Goal: Information Seeking & Learning: Learn about a topic

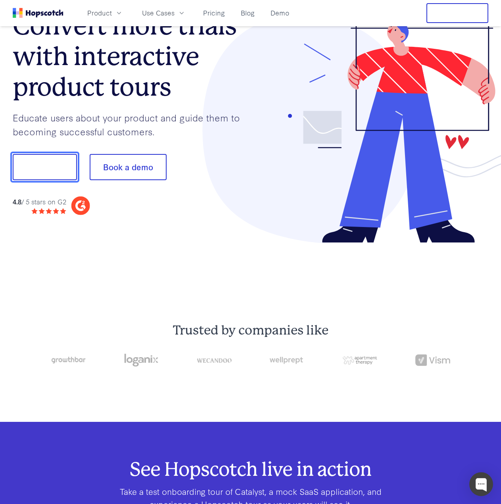
scroll to position [40, 0]
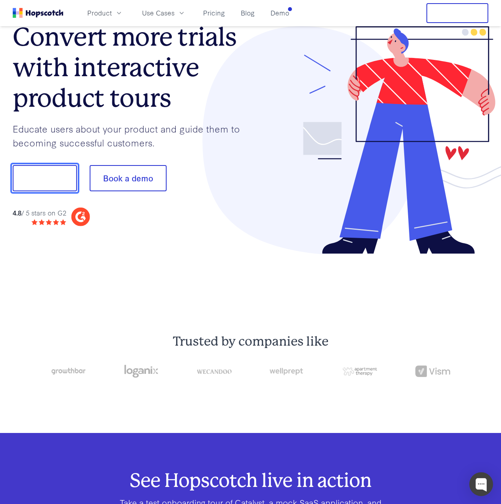
click at [55, 176] on button "Show me!" at bounding box center [45, 178] width 64 height 26
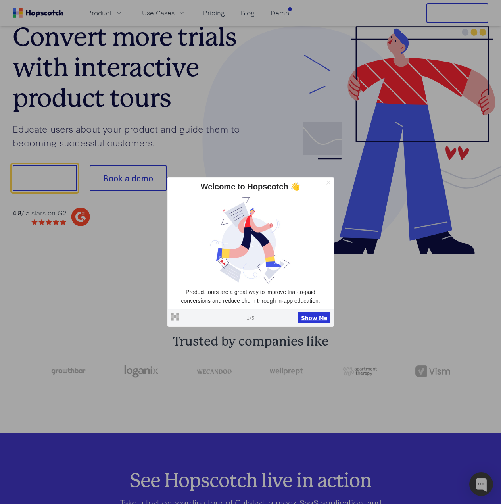
click at [319, 317] on button "Show Me" at bounding box center [314, 318] width 33 height 12
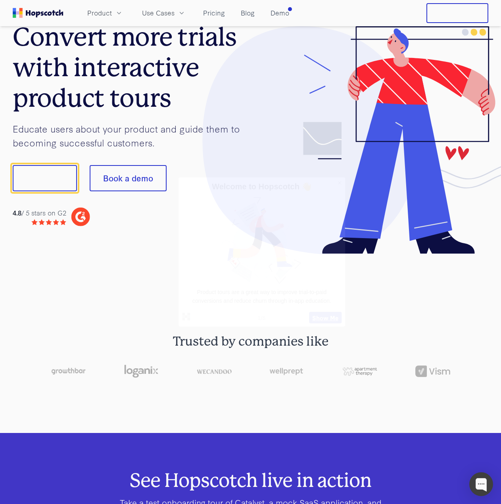
scroll to position [0, 0]
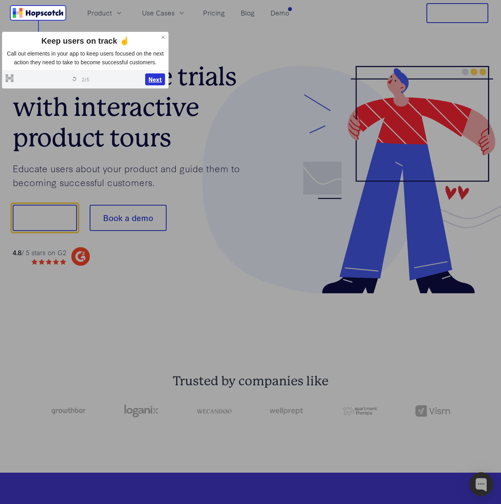
click at [156, 79] on button "Next" at bounding box center [155, 79] width 20 height 12
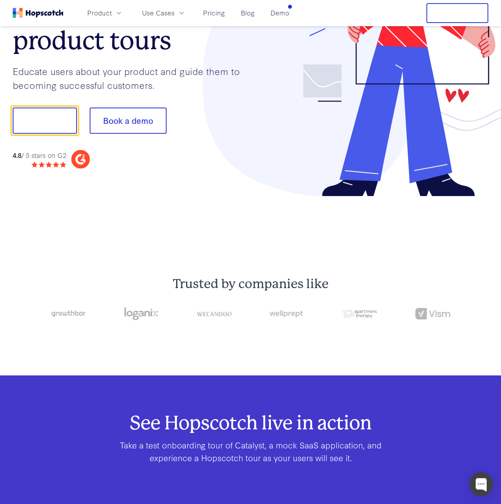
scroll to position [99, 0]
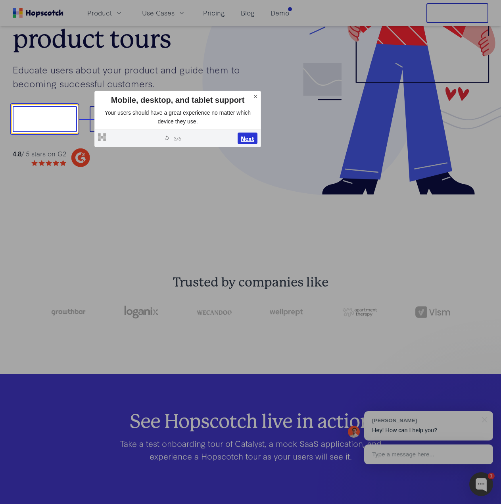
click at [242, 138] on button "Next" at bounding box center [248, 139] width 20 height 12
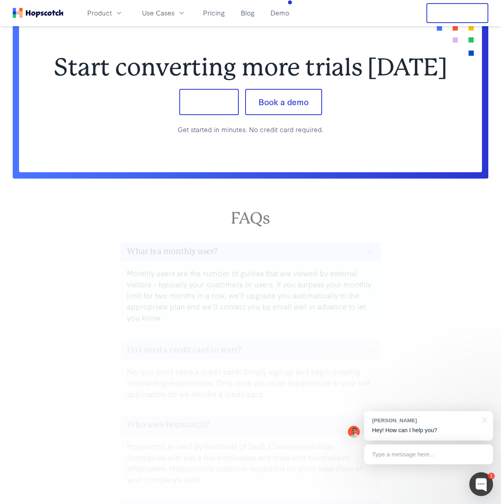
scroll to position [3412, 0]
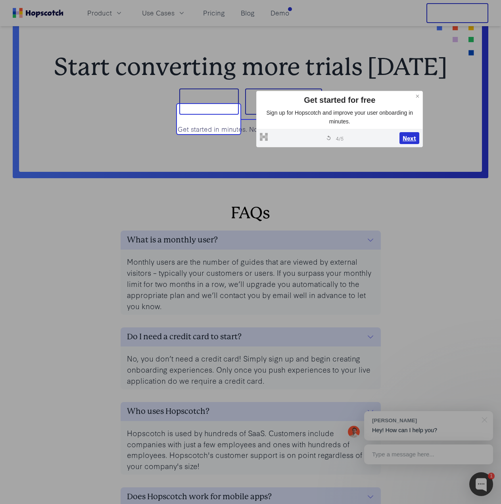
click at [407, 139] on button "Next" at bounding box center [410, 138] width 20 height 12
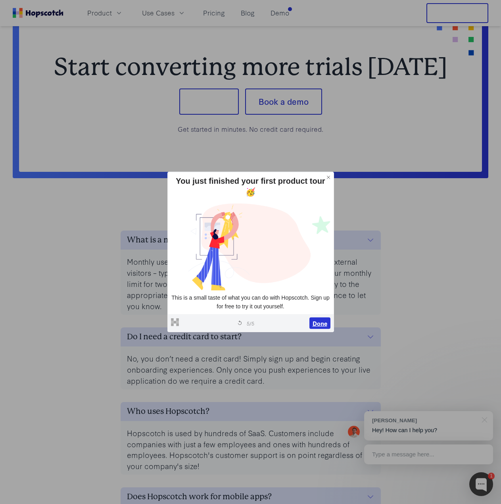
click at [316, 323] on button "Done" at bounding box center [320, 323] width 21 height 12
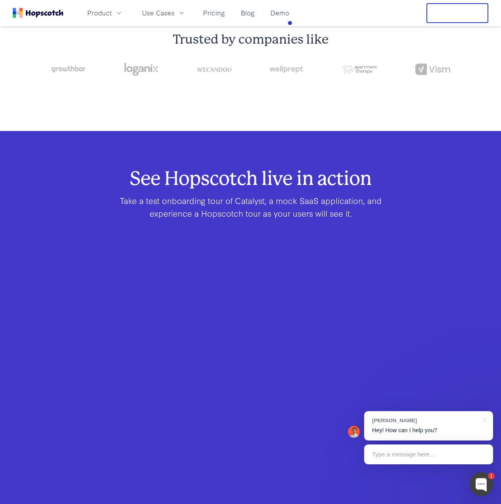
scroll to position [357, 0]
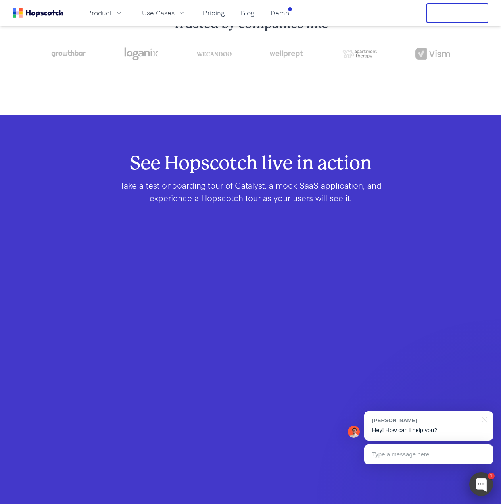
click at [492, 488] on div at bounding box center [482, 484] width 24 height 24
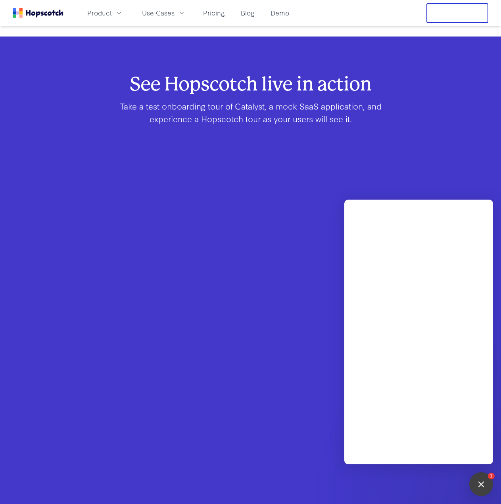
scroll to position [437, 0]
click at [481, 182] on div "See Hopscotch live in action Take a test onboarding tour of Catalyst, a mock Sa…" at bounding box center [250, 319] width 501 height 487
click at [477, 484] on div at bounding box center [481, 484] width 11 height 11
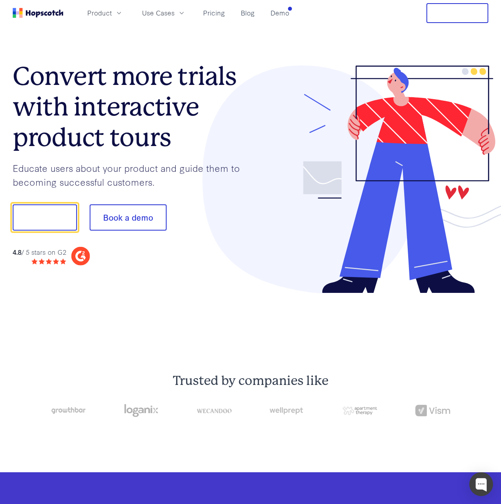
scroll to position [0, 0]
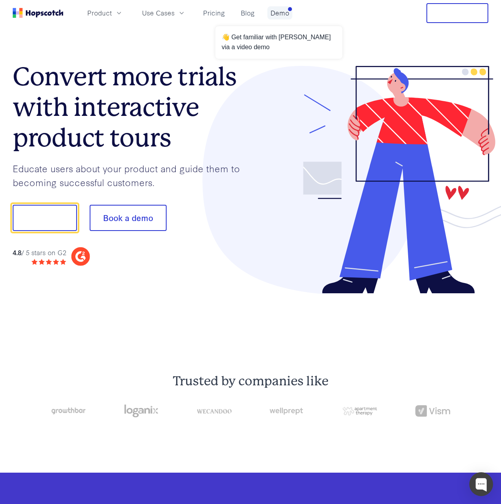
click at [283, 11] on link "Demo" at bounding box center [280, 12] width 25 height 13
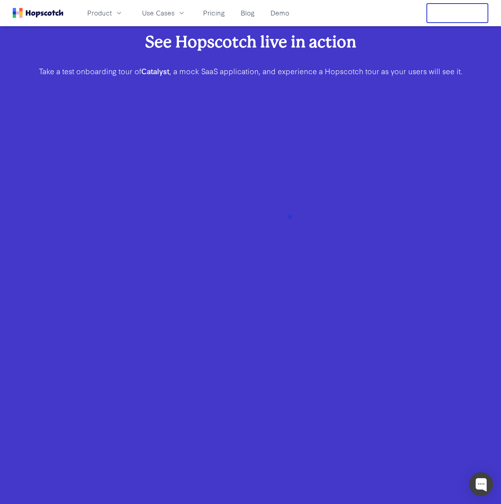
scroll to position [221, 0]
